Goal: Transaction & Acquisition: Download file/media

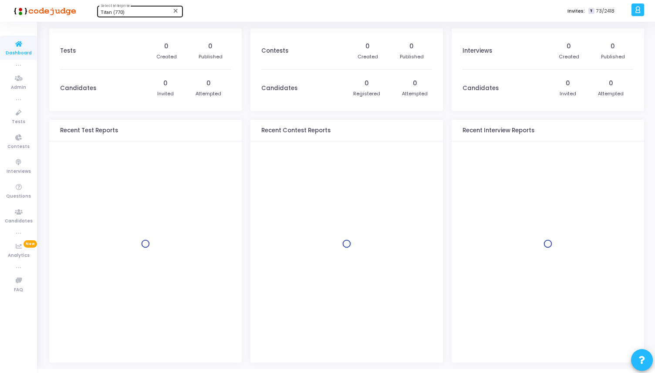
click at [138, 10] on div "Titan (770) Select Enterprise" at bounding box center [140, 10] width 78 height 13
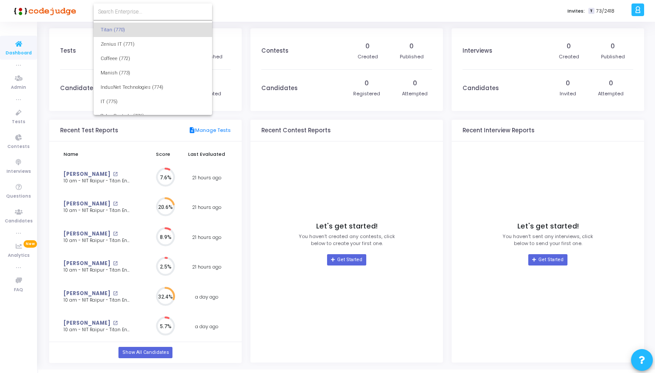
click at [138, 10] on input at bounding box center [153, 12] width 110 height 8
type input "163"
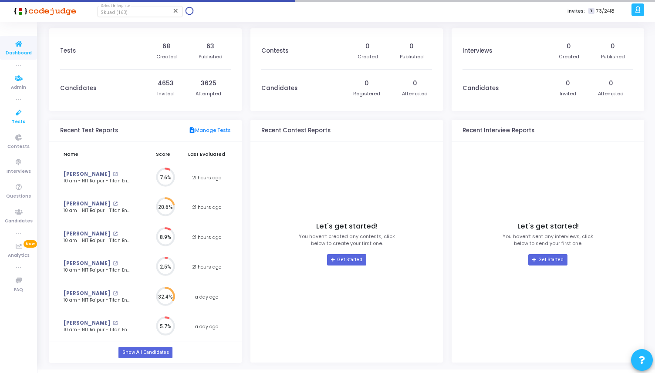
click at [10, 112] on icon at bounding box center [19, 113] width 18 height 11
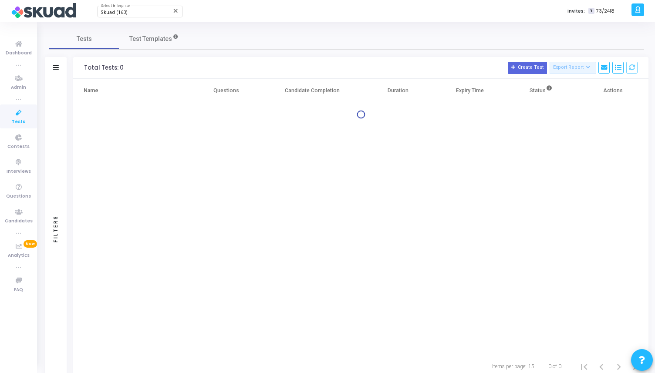
click at [63, 106] on div "Filters" at bounding box center [56, 229] width 22 height 300
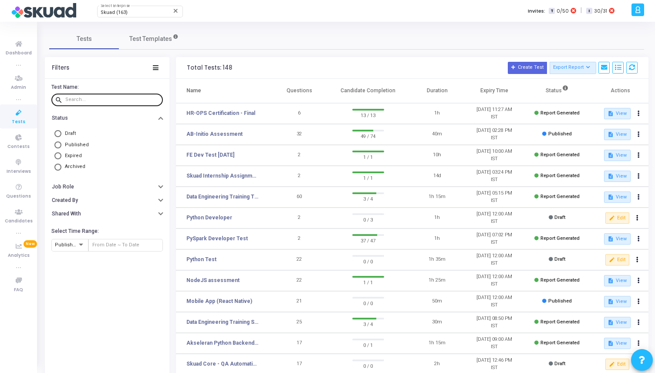
click at [101, 94] on div at bounding box center [112, 99] width 94 height 14
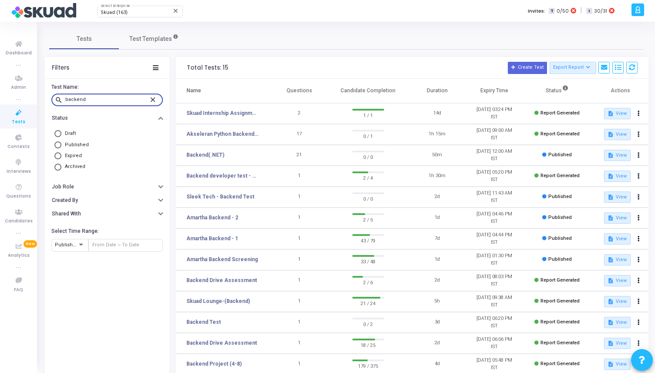
scroll to position [90, 0]
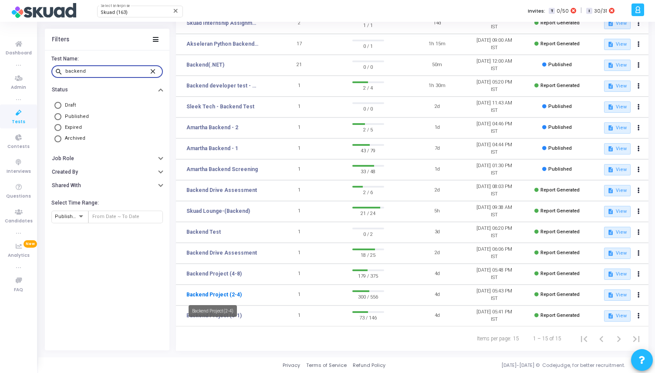
type input "backend"
click at [223, 295] on link "Backend Project (2-4)" at bounding box center [213, 295] width 55 height 8
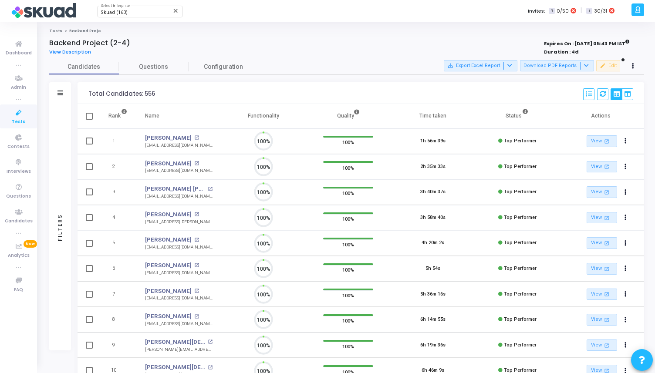
scroll to position [18, 22]
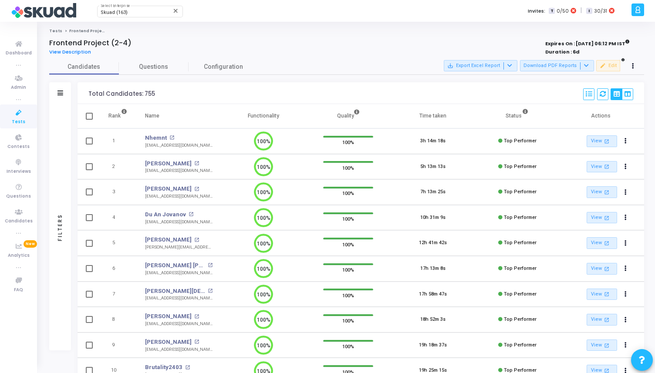
click at [55, 159] on div "Filters" at bounding box center [60, 227] width 22 height 246
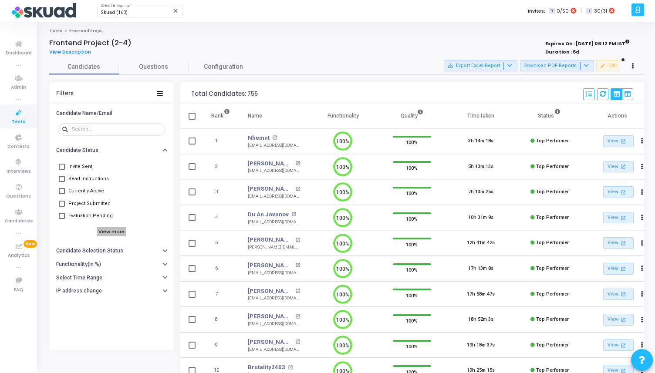
click at [108, 230] on h6 "View more" at bounding box center [112, 232] width 30 height 10
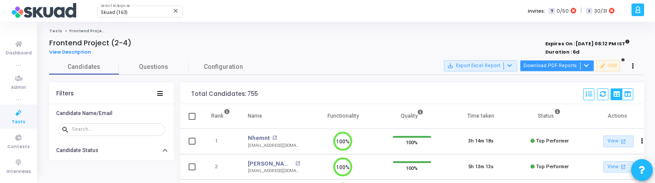
click at [550, 68] on button "Download PDF Reports" at bounding box center [557, 65] width 74 height 11
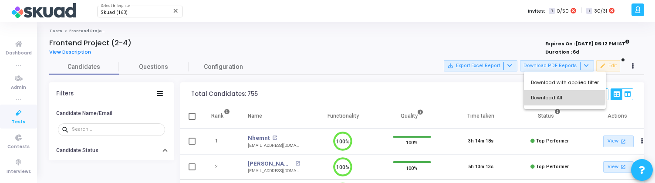
click at [548, 96] on button "Download All" at bounding box center [565, 97] width 82 height 15
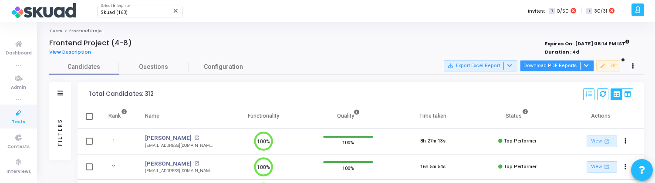
click at [579, 62] on button "Download PDF Reports" at bounding box center [557, 65] width 74 height 11
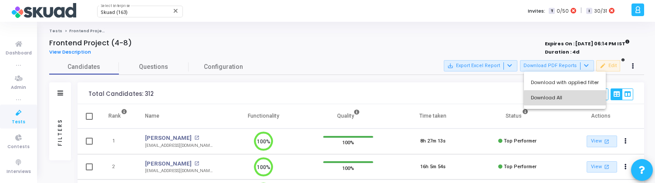
click at [571, 98] on button "Download All" at bounding box center [565, 97] width 82 height 15
